Goal: Complete application form

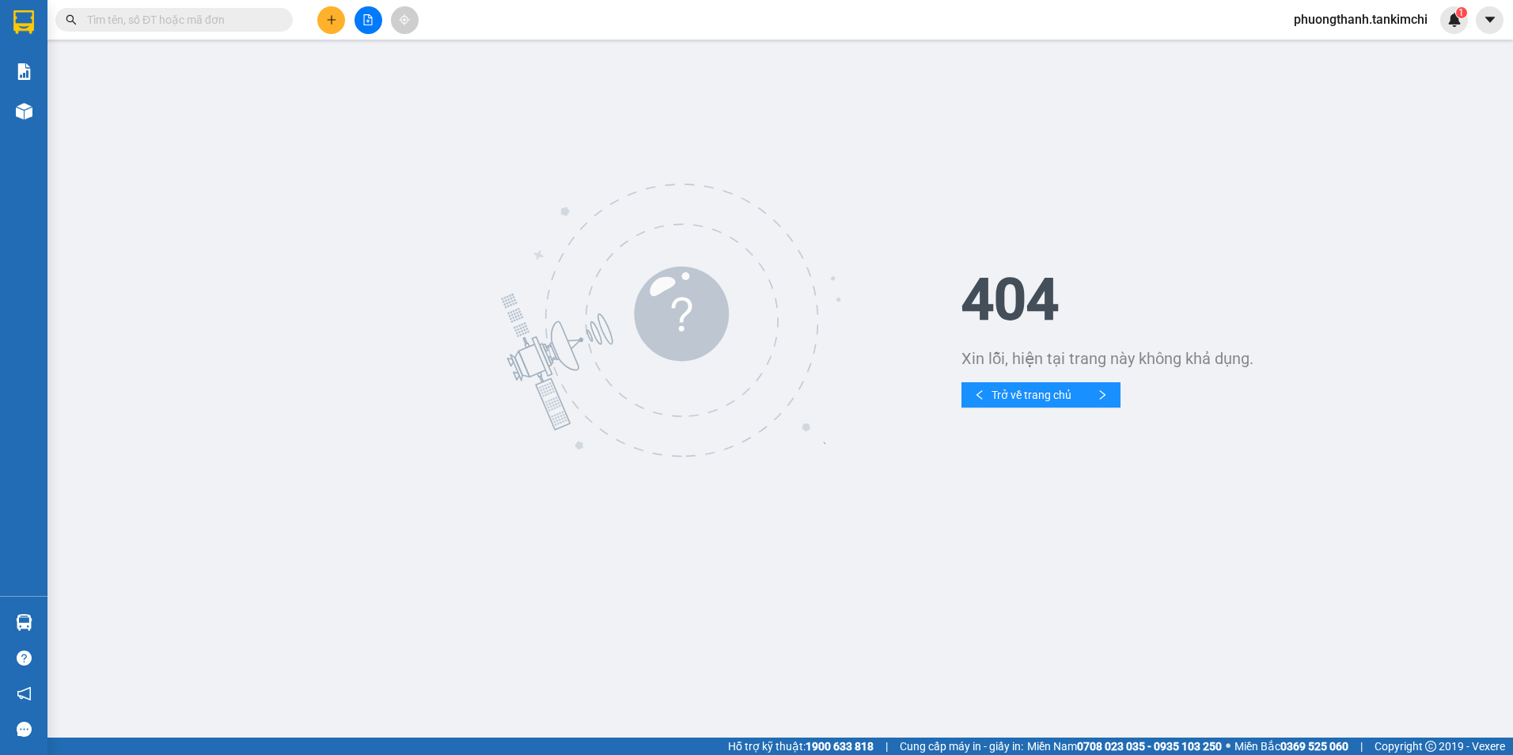
click at [248, 16] on input "text" at bounding box center [180, 19] width 187 height 17
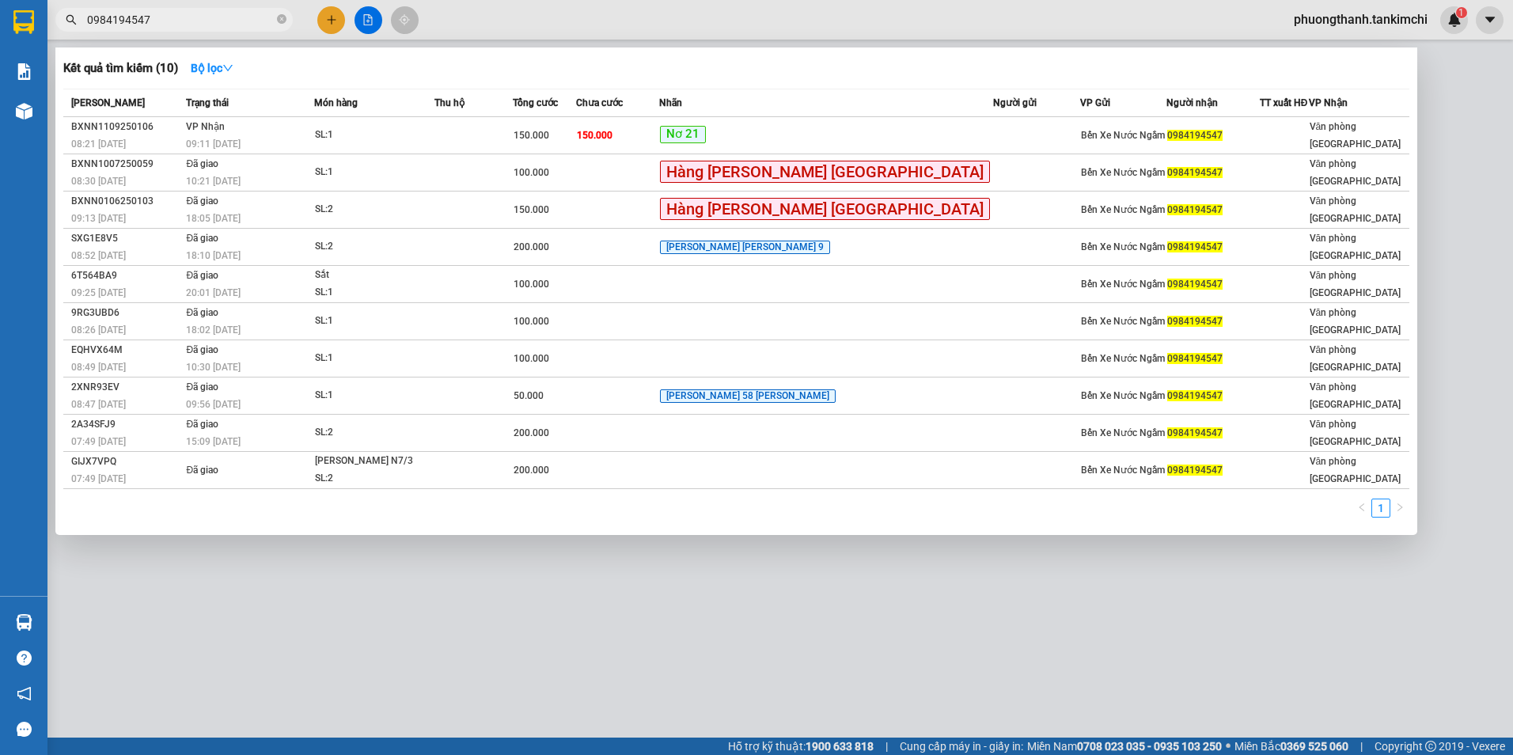
type input "0984194547"
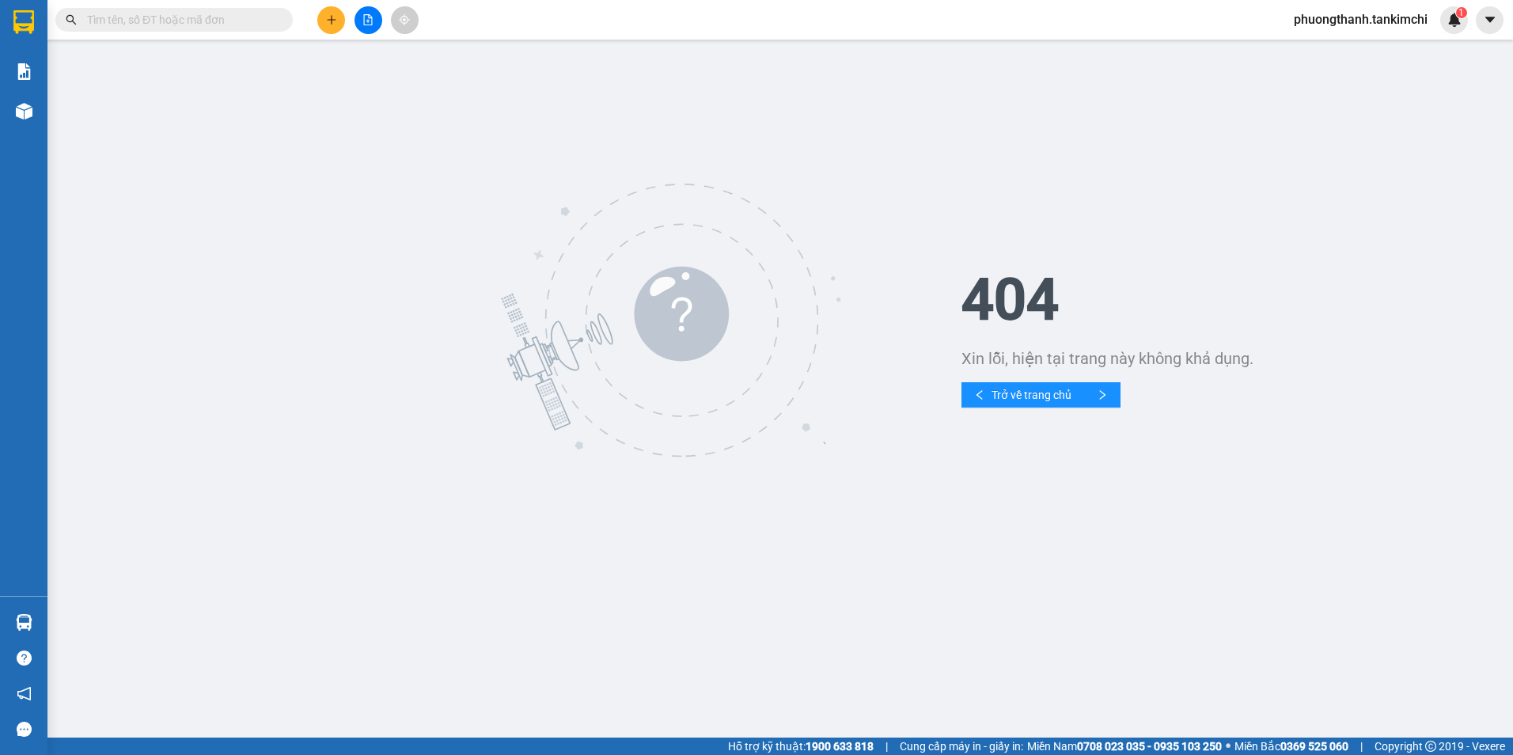
click at [225, 18] on input "text" at bounding box center [180, 19] width 187 height 17
click at [250, 25] on input "text" at bounding box center [180, 19] width 187 height 17
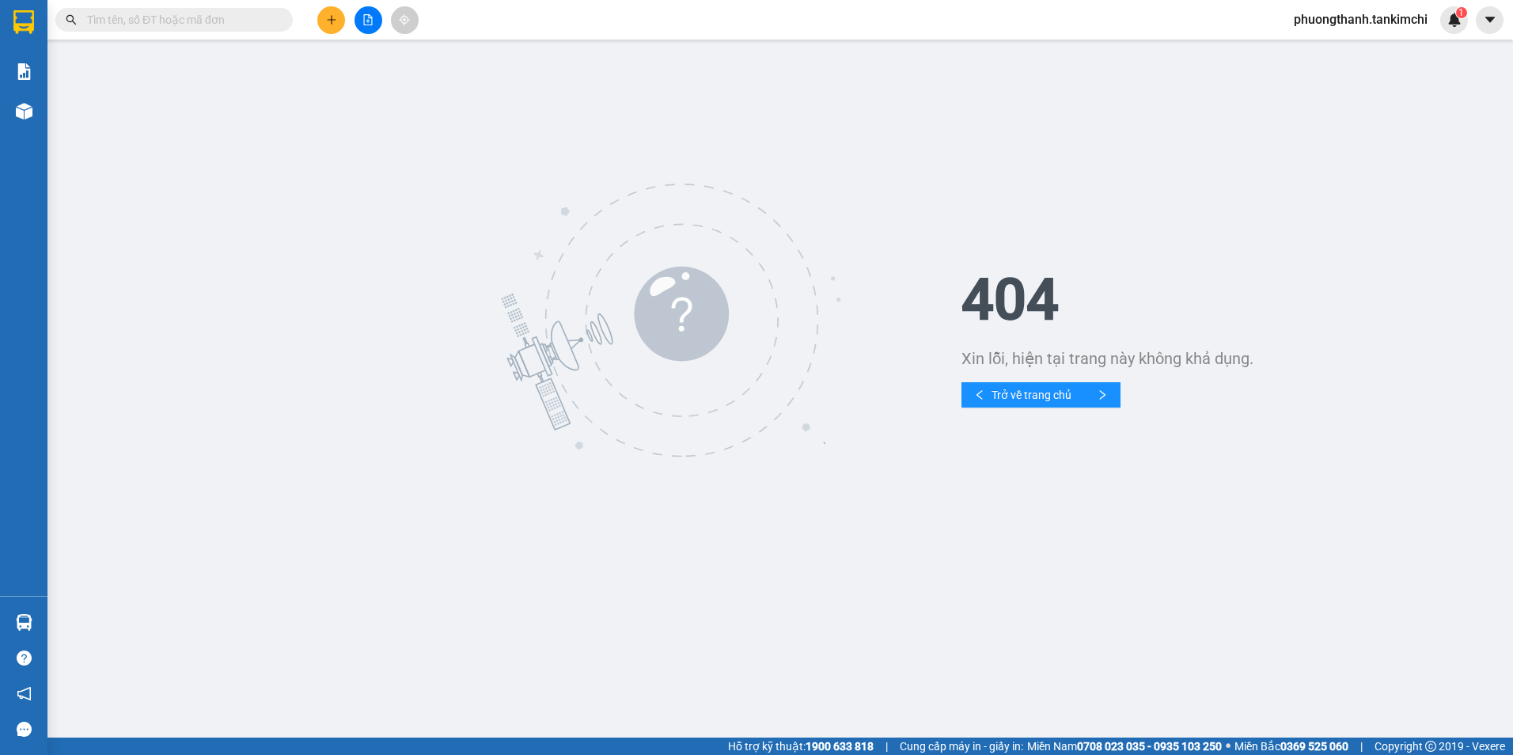
click at [250, 25] on input "text" at bounding box center [180, 19] width 187 height 17
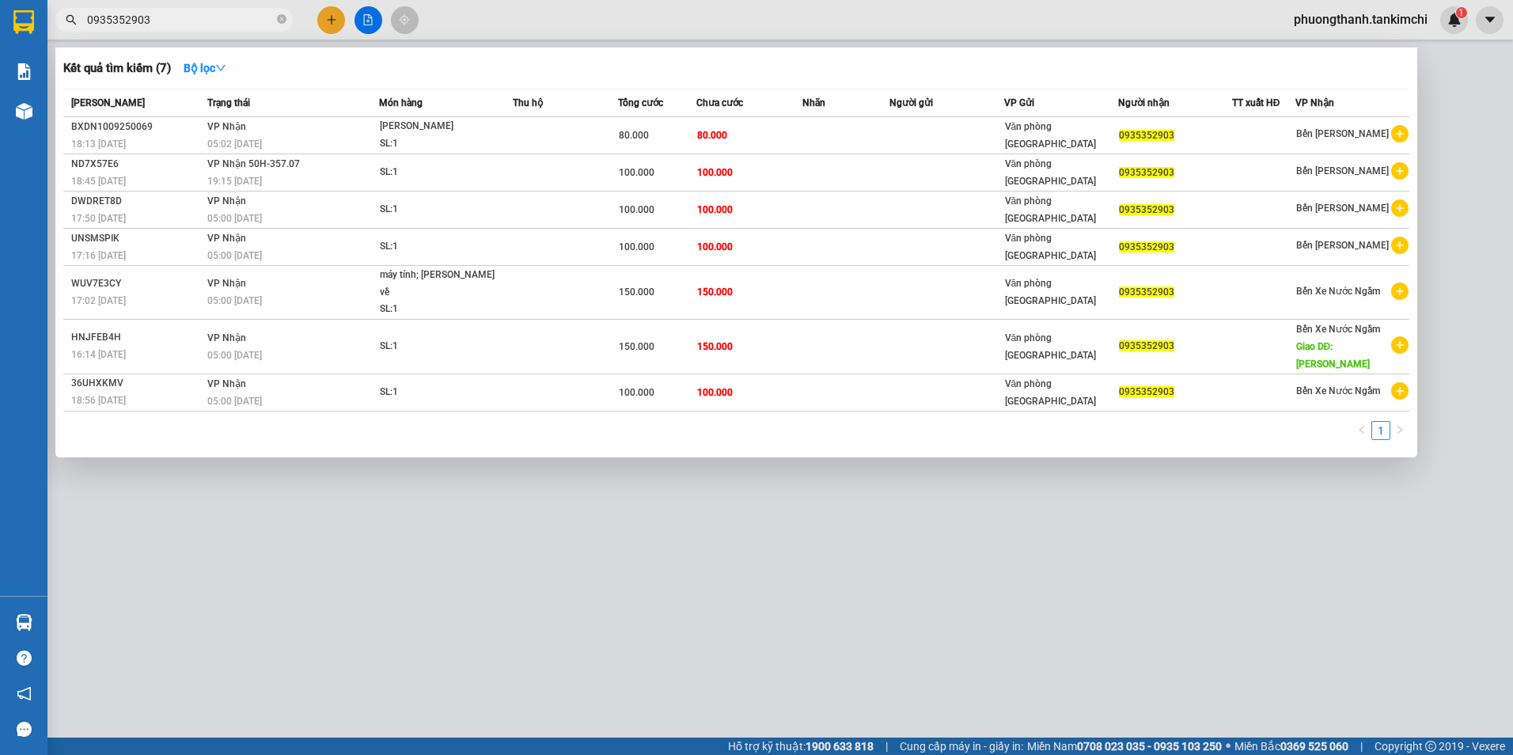
type input "0935352903"
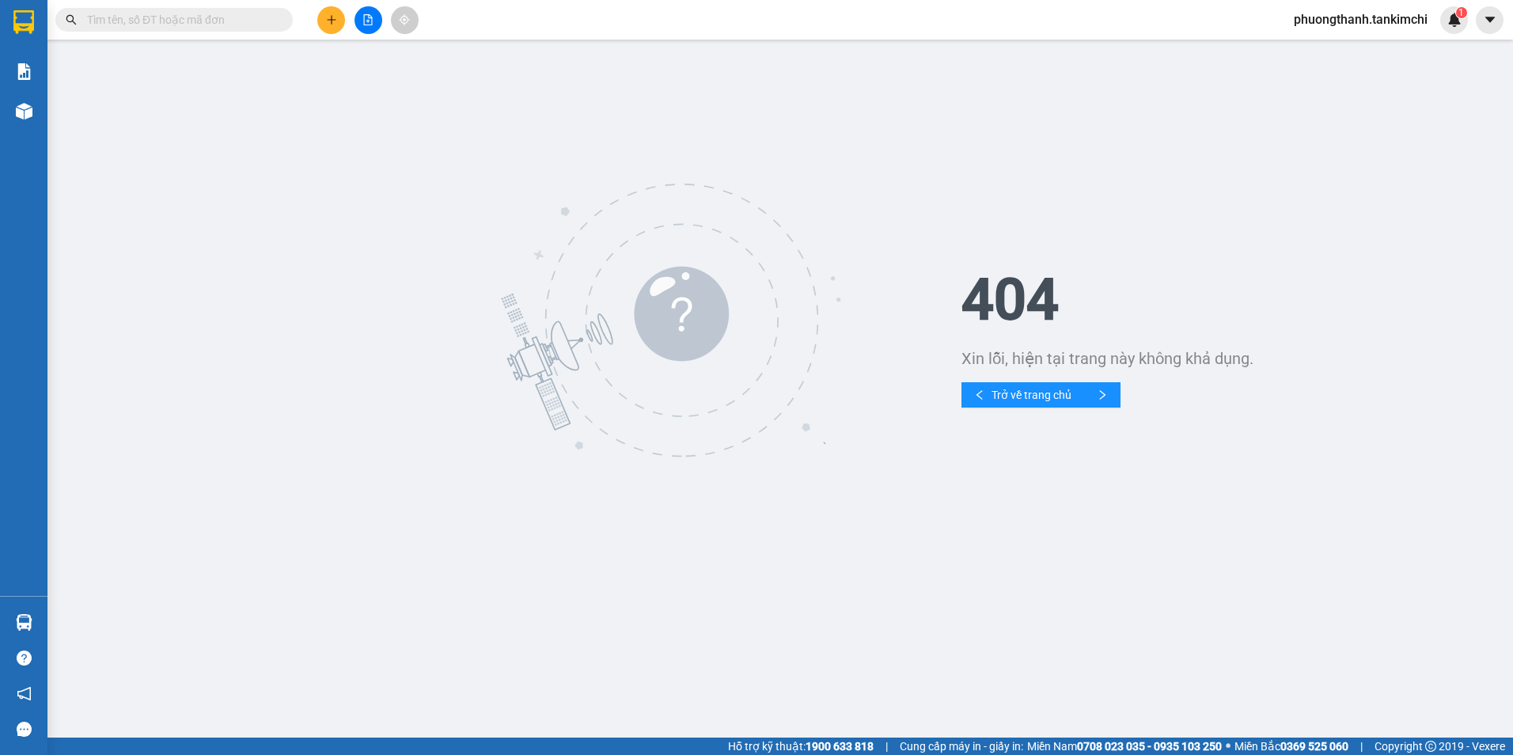
click at [222, 21] on input "text" at bounding box center [180, 19] width 187 height 17
click at [194, 17] on input "text" at bounding box center [180, 19] width 187 height 17
click at [196, 18] on input "text" at bounding box center [180, 19] width 187 height 17
click at [201, 22] on input "text" at bounding box center [180, 19] width 187 height 17
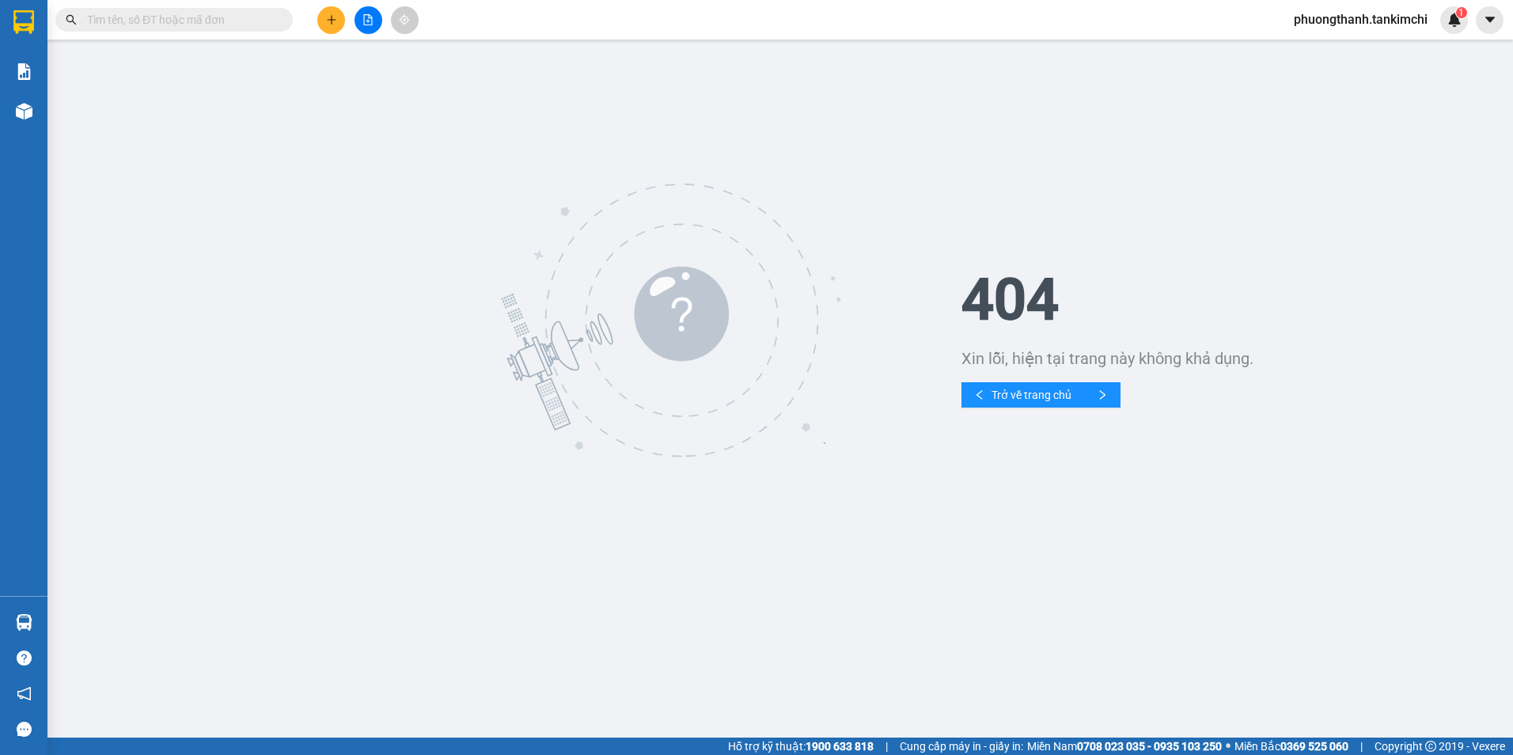
click at [201, 22] on input "text" at bounding box center [180, 19] width 187 height 17
click at [204, 22] on input "text" at bounding box center [180, 19] width 187 height 17
click at [207, 20] on input "text" at bounding box center [180, 19] width 187 height 17
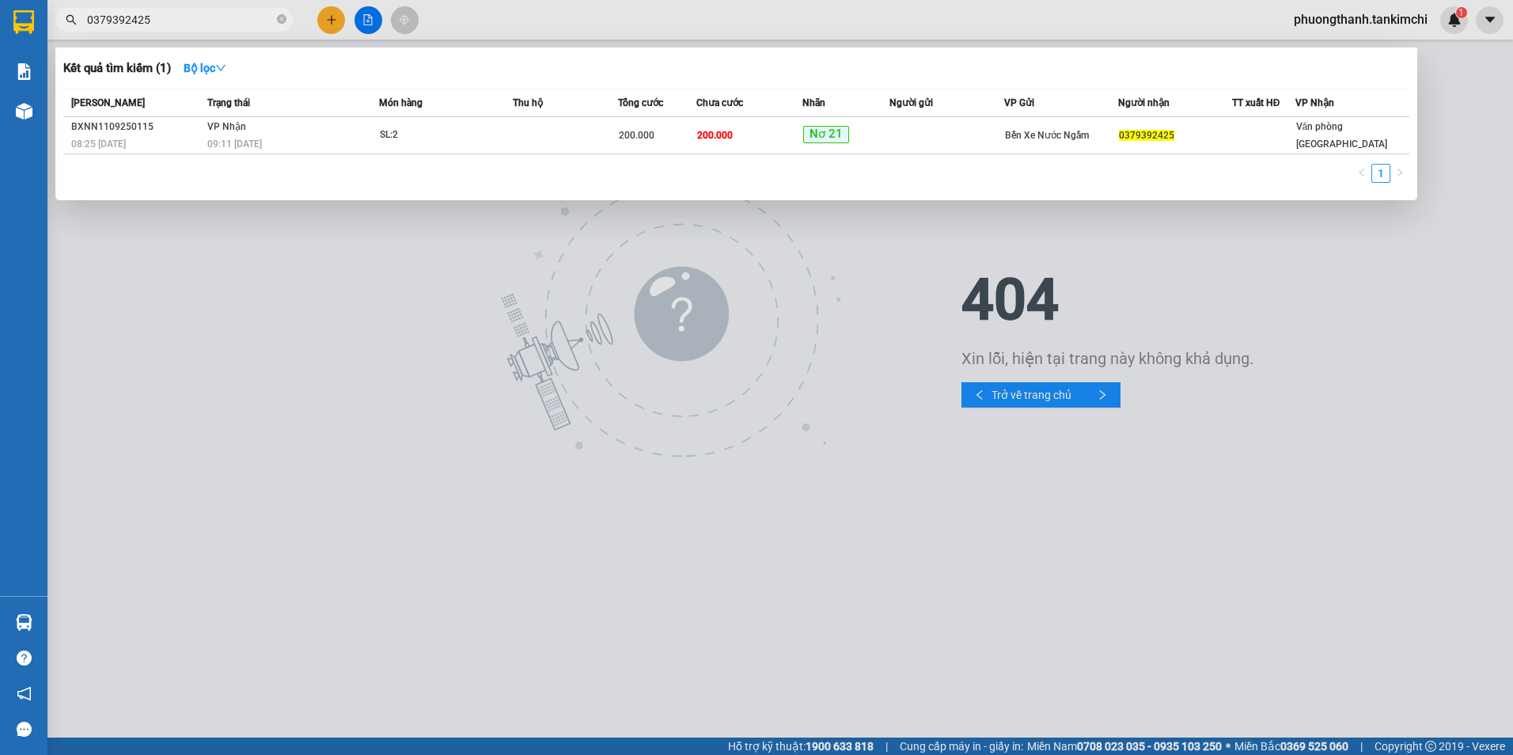
type input "0379392425"
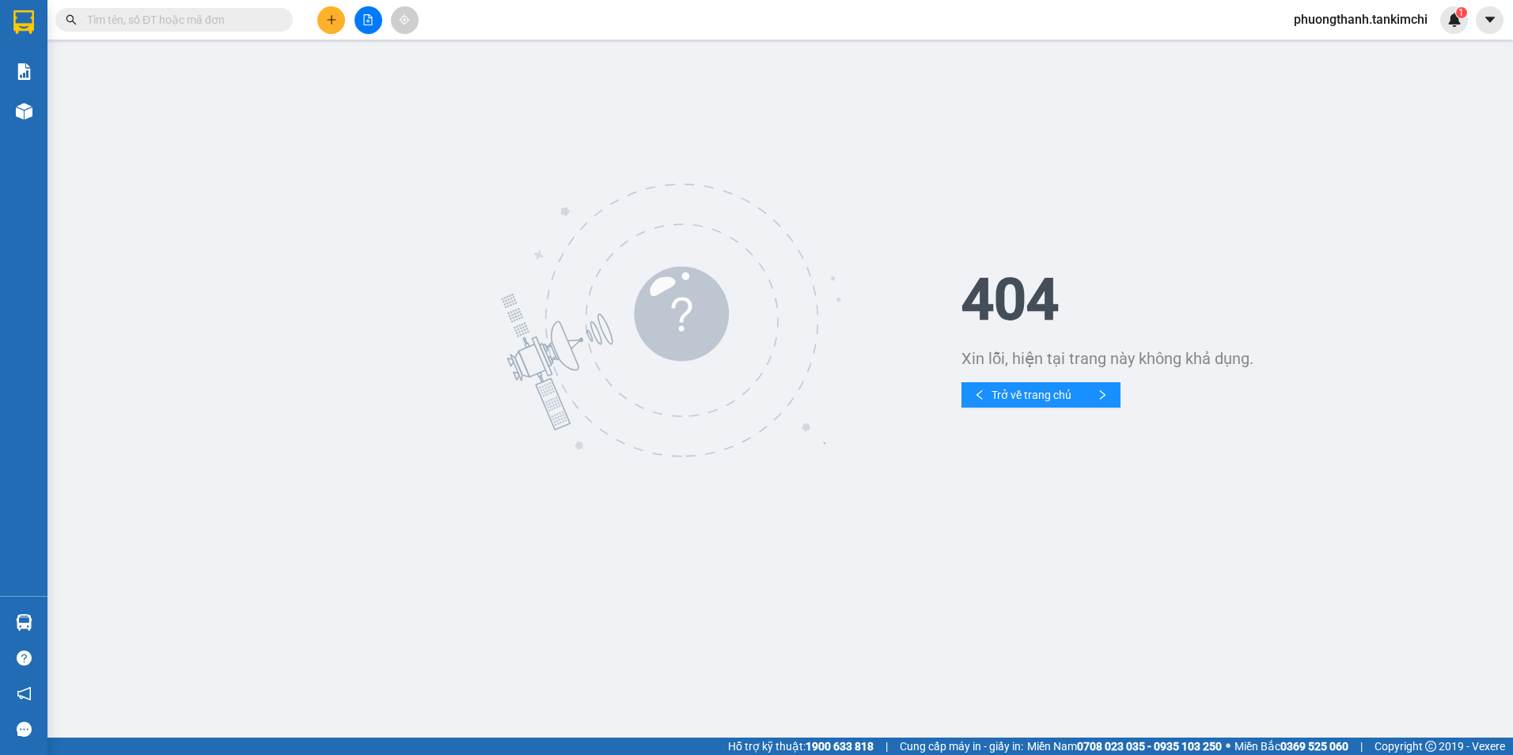
click at [237, 24] on input "text" at bounding box center [180, 19] width 187 height 17
